Goal: Find specific page/section: Find specific page/section

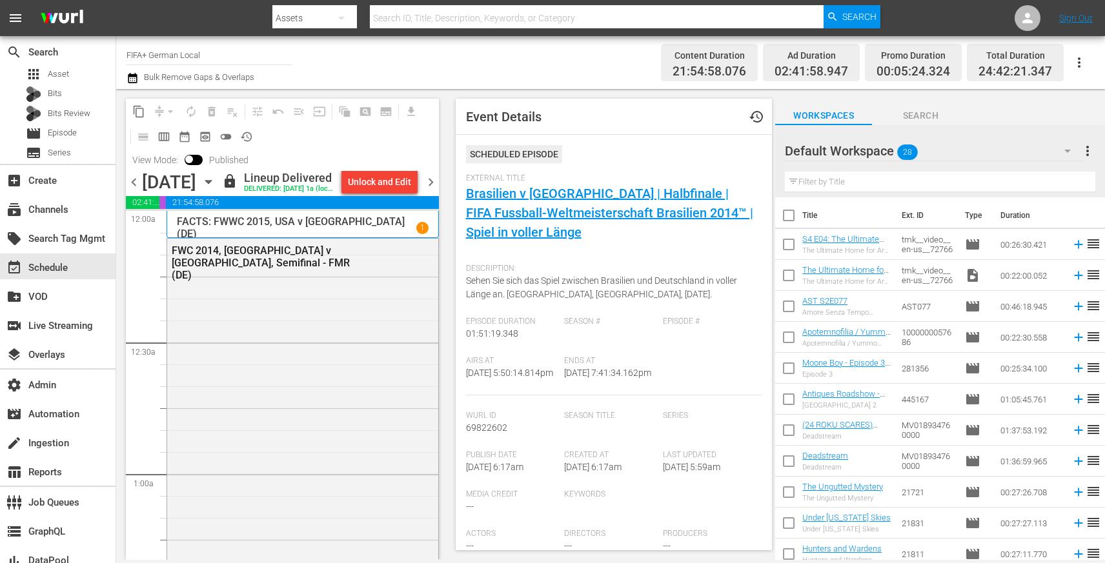
scroll to position [1159, 0]
